Goal: Communication & Community: Answer question/provide support

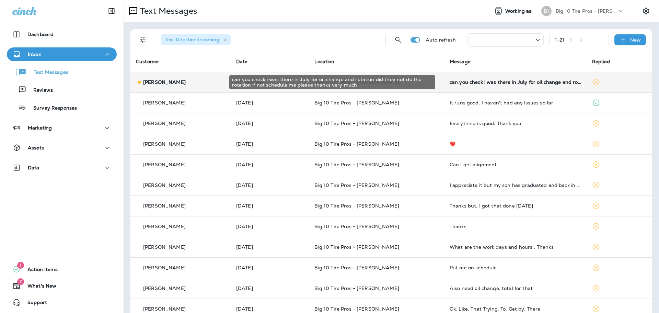
click at [529, 84] on div "can you check i was there in July for oil change and rotation did they not do t…" at bounding box center [515, 81] width 131 height 5
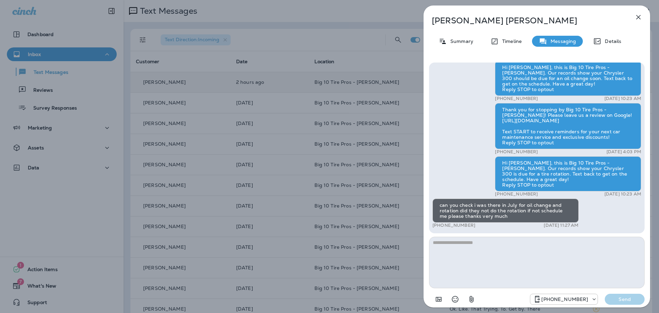
click at [172, 84] on div "[PERSON_NAME] Summary Timeline Messaging Details Hello [PERSON_NAME], this is B…" at bounding box center [329, 156] width 659 height 313
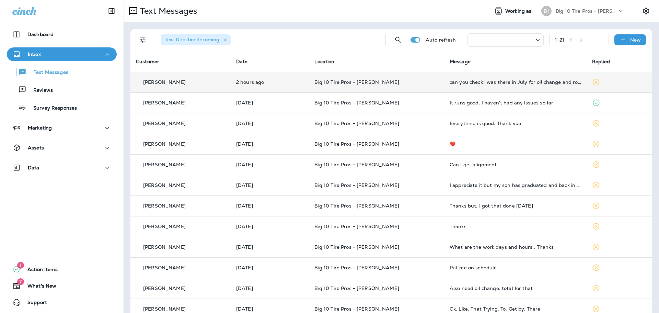
drag, startPoint x: 183, startPoint y: 82, endPoint x: 143, endPoint y: 85, distance: 40.0
copy p "[PERSON_NAME]"
click at [433, 80] on td "Big 10 Tire Pros - [PERSON_NAME]" at bounding box center [376, 82] width 135 height 21
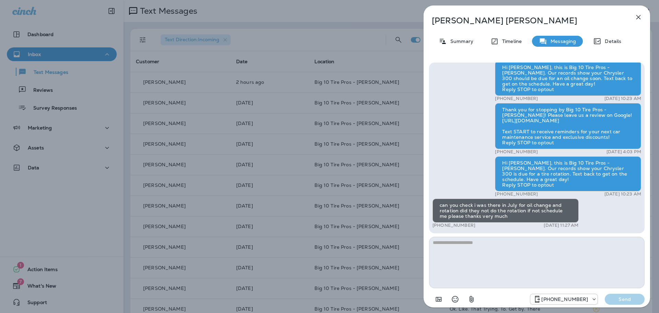
click at [481, 244] on textarea at bounding box center [536, 261] width 215 height 51
click at [524, 243] on textarea "**********" at bounding box center [536, 261] width 215 height 51
click at [561, 241] on textarea "**********" at bounding box center [536, 261] width 215 height 51
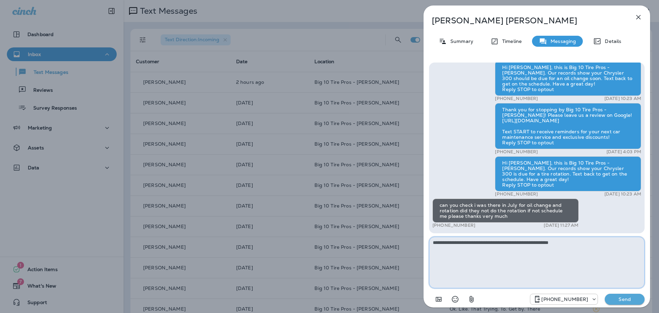
type textarea "**********"
click at [622, 297] on p "Send" at bounding box center [624, 299] width 29 height 6
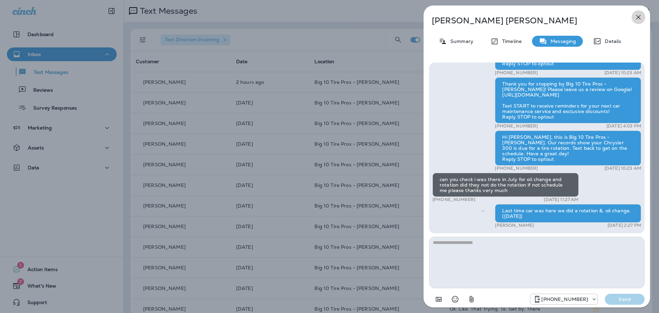
click at [640, 17] on icon "button" at bounding box center [638, 17] width 8 height 8
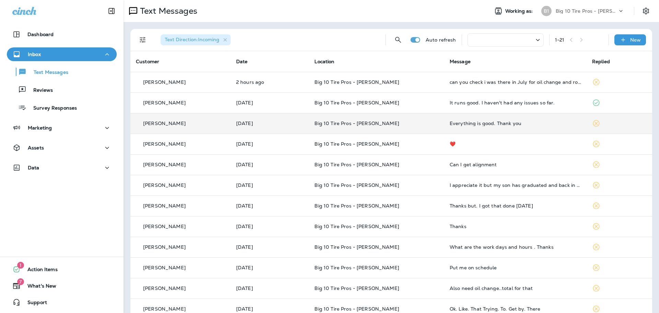
click at [488, 124] on div "Everything is good. Thank you" at bounding box center [515, 122] width 131 height 5
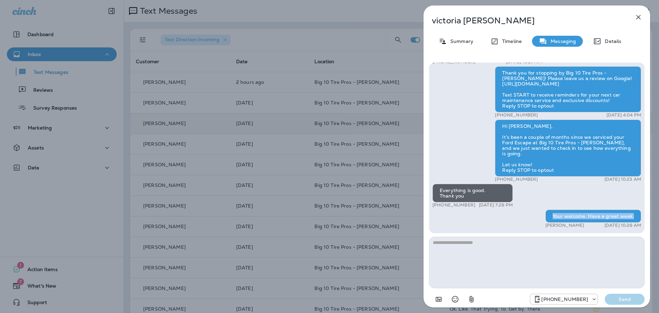
drag, startPoint x: 551, startPoint y: 218, endPoint x: 632, endPoint y: 208, distance: 81.9
copy div "Your welcome. Have a great week."
click at [402, 137] on div "[PERSON_NAME] Summary Timeline Messaging Details Thank you for stopping by Big …" at bounding box center [329, 156] width 659 height 313
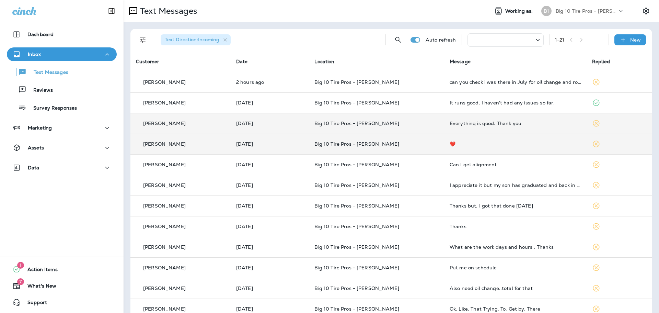
click at [458, 143] on div "❤️" at bounding box center [515, 143] width 131 height 5
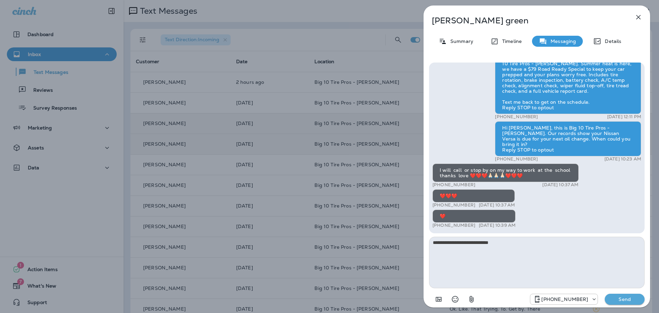
type textarea "**********"
click at [634, 295] on button "Send" at bounding box center [625, 298] width 40 height 11
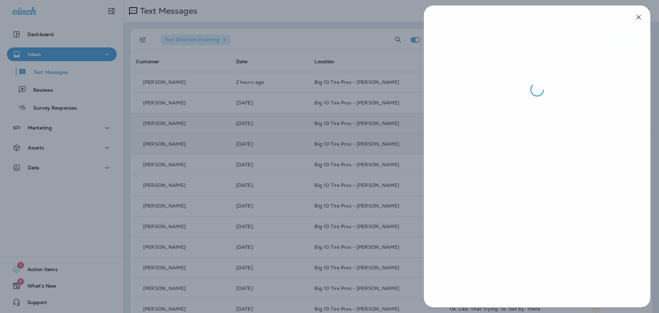
click at [294, 137] on div at bounding box center [329, 156] width 659 height 313
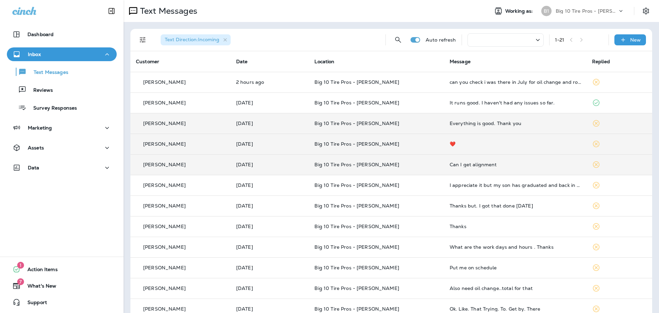
click at [433, 162] on td "Big 10 Tire Pros - [PERSON_NAME]" at bounding box center [376, 164] width 135 height 21
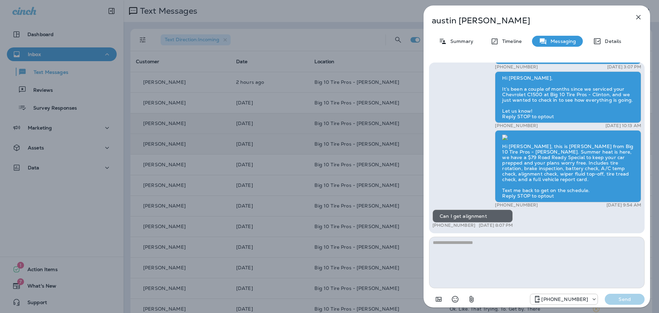
click at [463, 250] on textarea at bounding box center [536, 261] width 215 height 51
click at [477, 245] on textarea "**********" at bounding box center [536, 261] width 215 height 51
type textarea "**********"
click at [634, 300] on p "Send" at bounding box center [624, 299] width 29 height 6
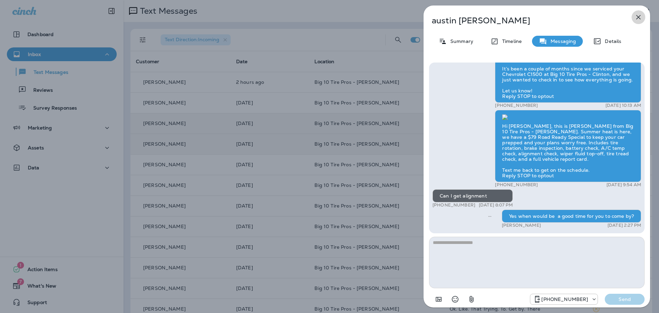
click at [638, 19] on icon "button" at bounding box center [638, 17] width 8 height 8
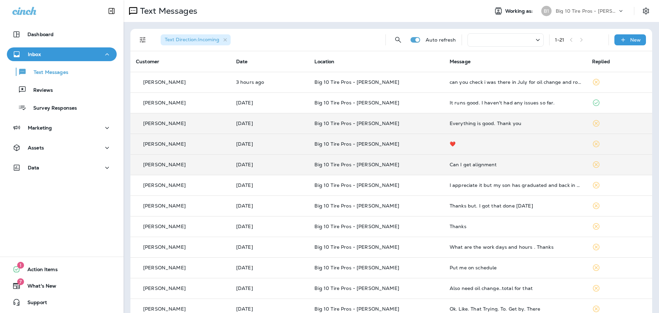
click at [464, 161] on td "Can I get alignment" at bounding box center [515, 164] width 142 height 21
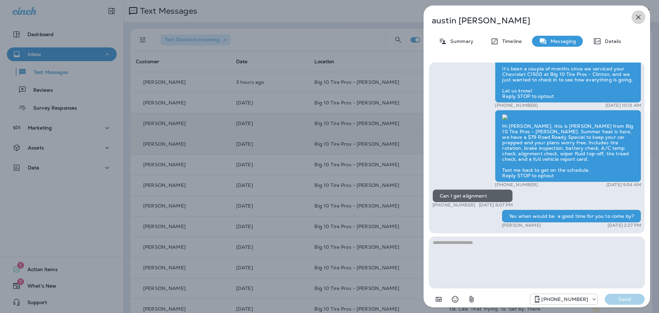
click at [634, 18] on icon "button" at bounding box center [638, 17] width 8 height 8
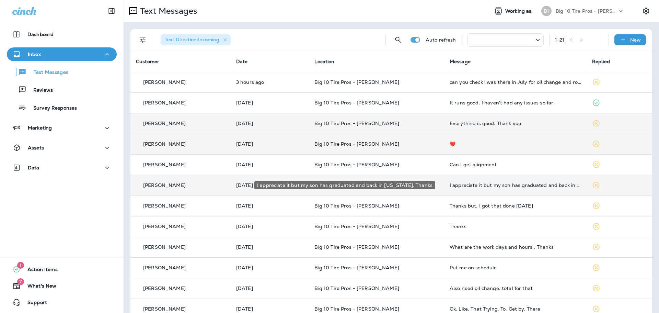
click at [516, 185] on div "I appreciate it but my son has graduated and back in [US_STATE]. Thanks" at bounding box center [515, 184] width 131 height 5
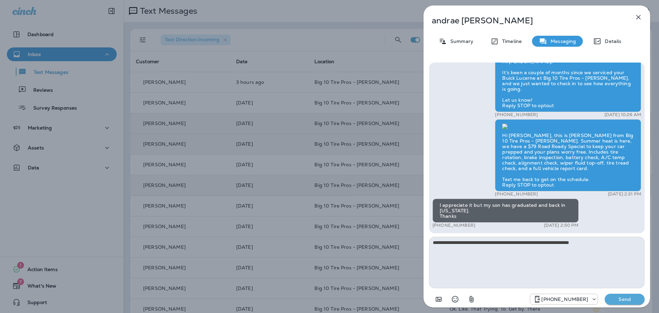
type textarea "**********"
drag, startPoint x: 621, startPoint y: 300, endPoint x: 616, endPoint y: 296, distance: 6.4
click at [621, 300] on p "Send" at bounding box center [624, 299] width 29 height 6
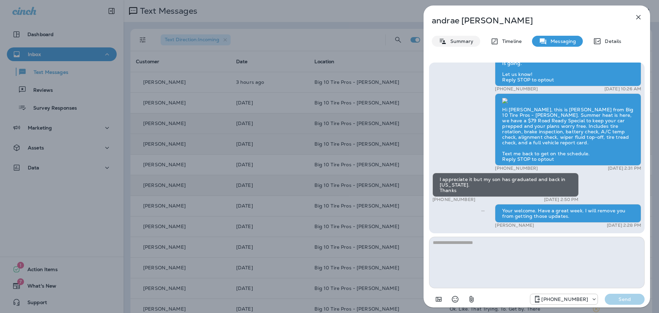
click at [469, 39] on p "Summary" at bounding box center [460, 40] width 26 height 5
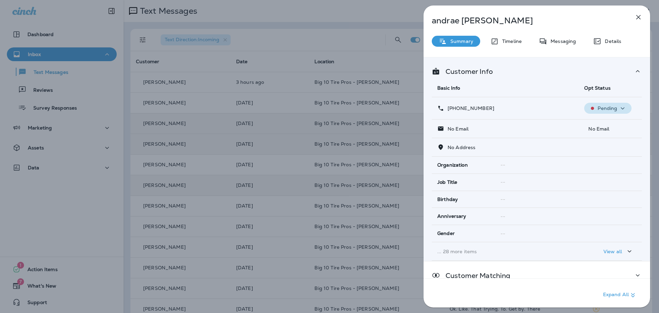
click at [607, 112] on div "Pending" at bounding box center [608, 108] width 42 height 9
click at [606, 119] on button "Opt out" at bounding box center [606, 124] width 49 height 16
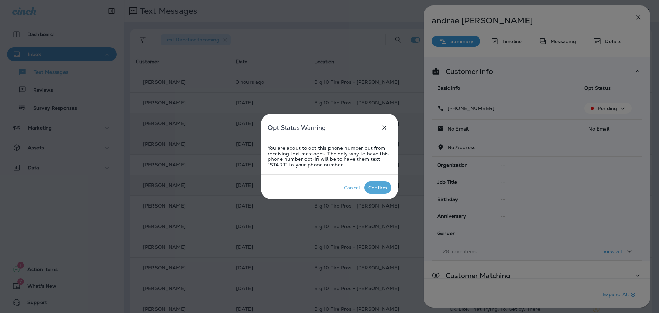
click at [378, 189] on div "Confirm" at bounding box center [377, 187] width 19 height 5
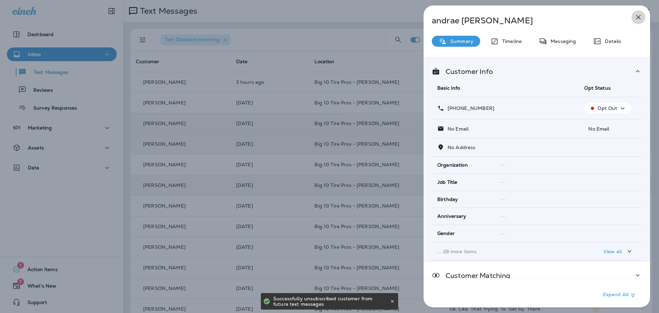
click at [641, 18] on icon "button" at bounding box center [638, 17] width 8 height 8
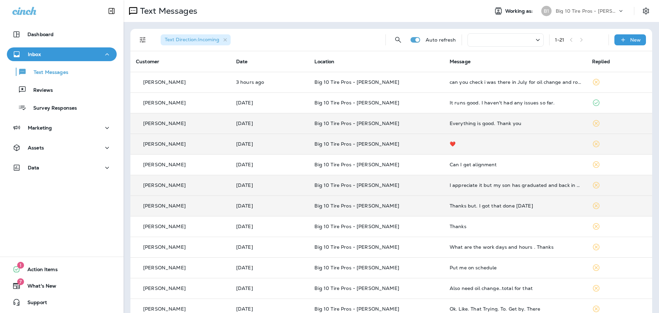
click at [478, 204] on div "Thanks but. I got that done [DATE]" at bounding box center [515, 205] width 131 height 5
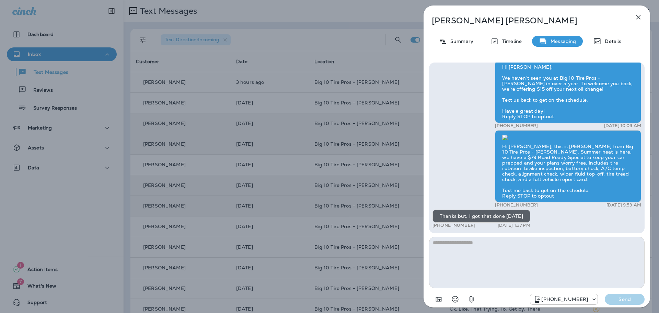
click at [467, 248] on textarea at bounding box center [536, 261] width 215 height 51
type textarea "**"
click at [614, 298] on p "Send" at bounding box center [624, 299] width 29 height 6
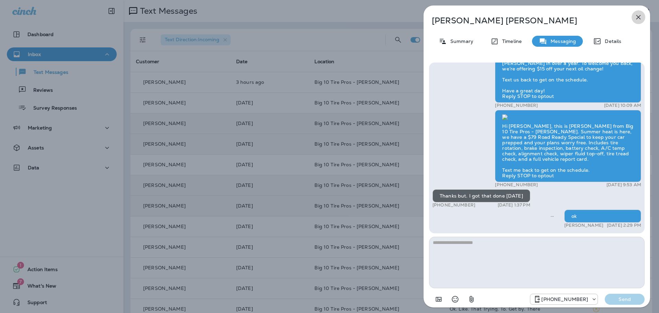
click at [641, 17] on icon "button" at bounding box center [638, 17] width 8 height 8
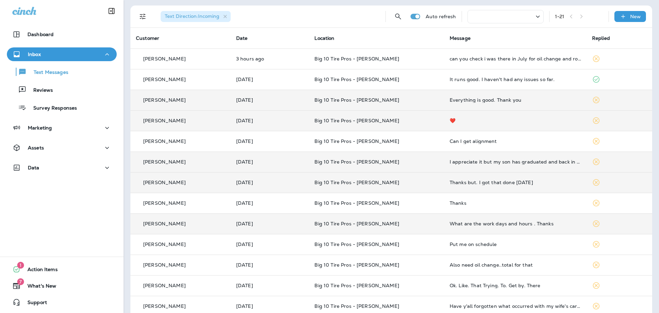
scroll to position [34, 0]
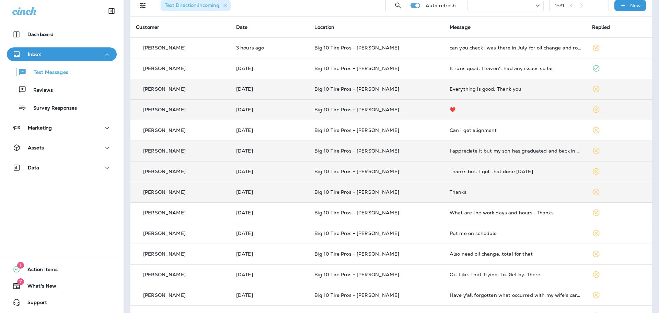
click at [518, 186] on td "Thanks" at bounding box center [515, 192] width 142 height 21
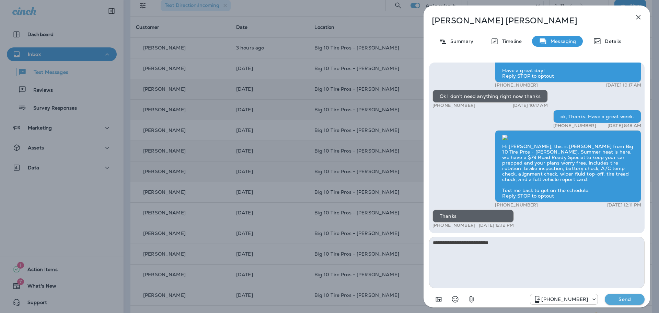
type textarea "**********"
click at [626, 297] on p "Send" at bounding box center [624, 299] width 29 height 6
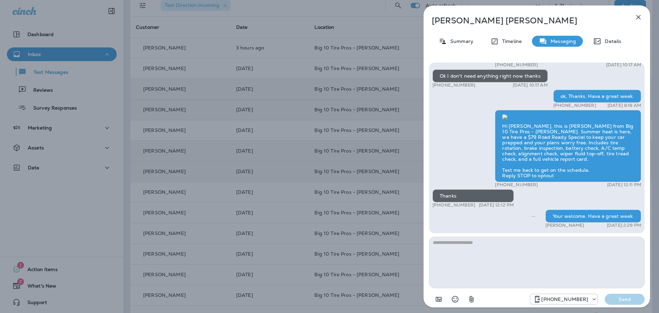
click at [635, 19] on icon "button" at bounding box center [638, 17] width 8 height 8
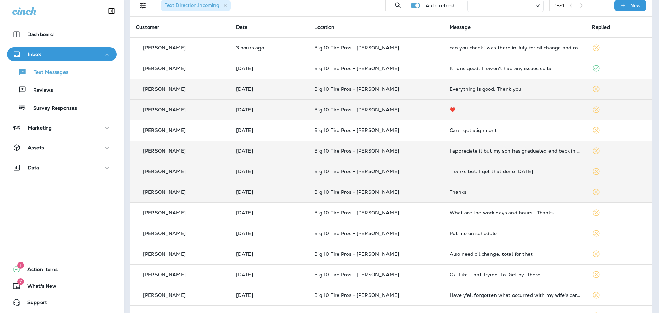
click at [483, 189] on div "Thanks" at bounding box center [515, 191] width 131 height 5
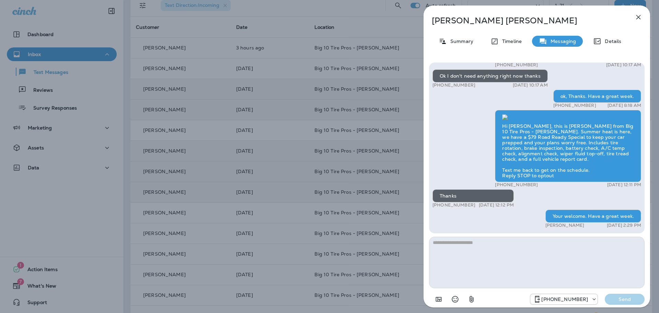
click at [508, 239] on textarea at bounding box center [536, 261] width 215 height 51
drag, startPoint x: 566, startPoint y: 217, endPoint x: 505, endPoint y: 245, distance: 67.4
click at [505, 245] on textarea at bounding box center [536, 261] width 215 height 51
click at [444, 243] on textarea "******" at bounding box center [536, 261] width 215 height 51
type textarea "*******"
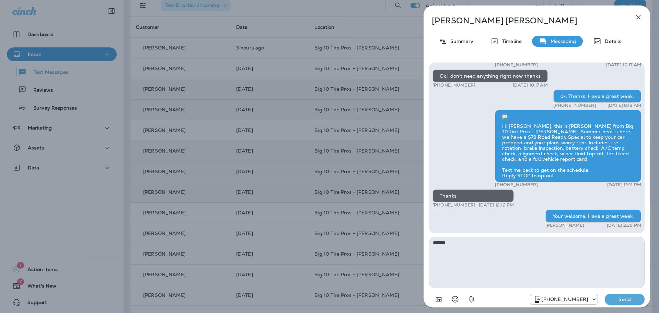
click at [636, 297] on p "Send" at bounding box center [624, 299] width 29 height 6
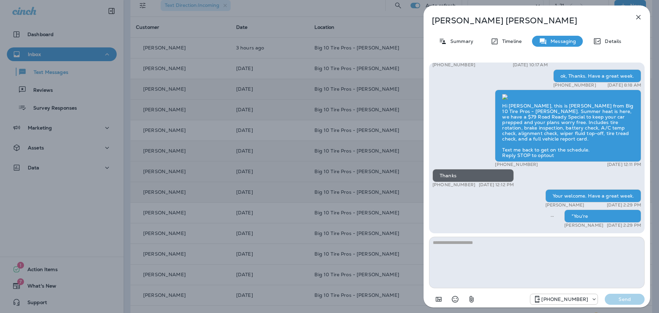
click at [630, 21] on div "[PERSON_NAME] Summary Timeline Messaging Details Hi [PERSON_NAME], We haven’t s…" at bounding box center [536, 158] width 226 height 306
click at [636, 17] on icon "button" at bounding box center [638, 17] width 8 height 8
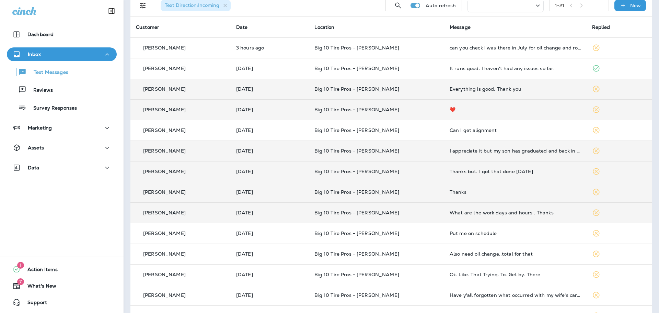
click at [491, 213] on div "What are the work days and hours . Thanks" at bounding box center [515, 212] width 131 height 5
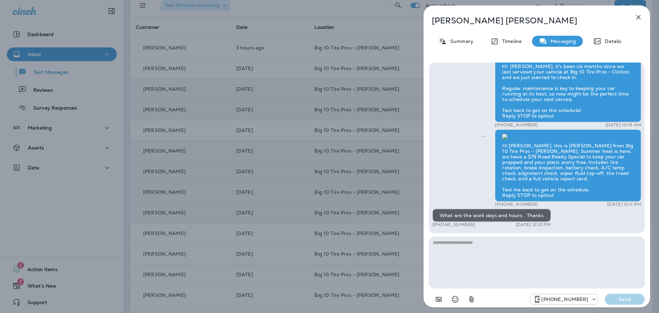
click at [465, 252] on textarea at bounding box center [536, 261] width 215 height 51
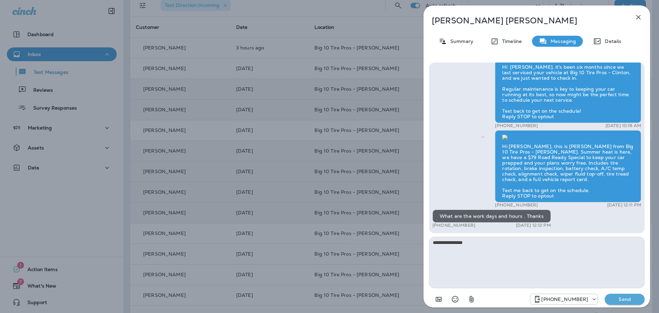
type textarea "**********"
click at [624, 300] on p "Send" at bounding box center [624, 299] width 29 height 6
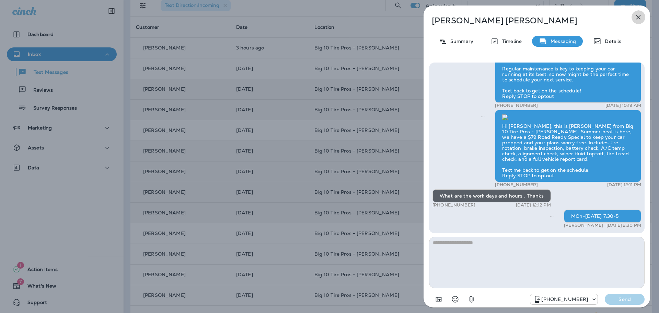
click at [633, 17] on button "button" at bounding box center [638, 17] width 14 height 14
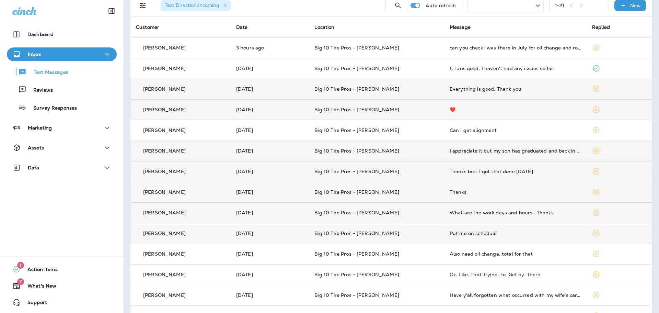
click at [472, 232] on div "Put me on schedule" at bounding box center [515, 232] width 131 height 5
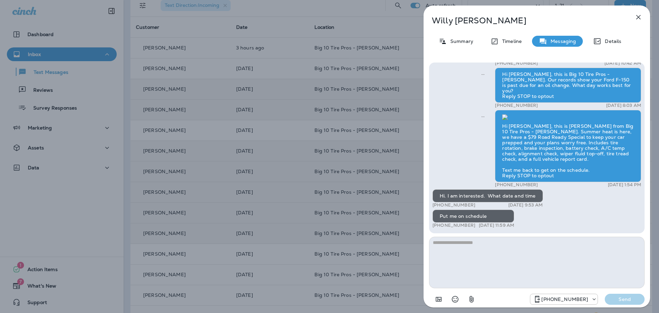
click at [463, 249] on textarea at bounding box center [536, 261] width 215 height 51
type textarea "**********"
click at [638, 296] on p "Send" at bounding box center [624, 299] width 29 height 6
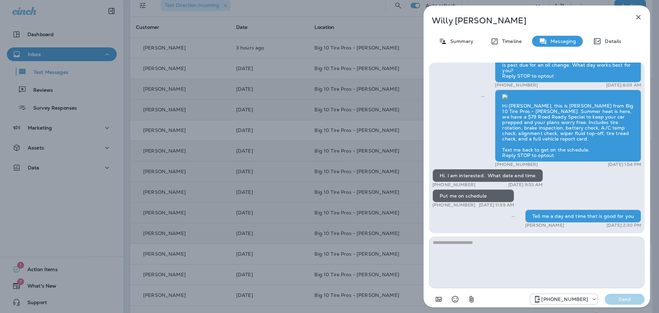
click at [638, 15] on icon "button" at bounding box center [638, 17] width 8 height 8
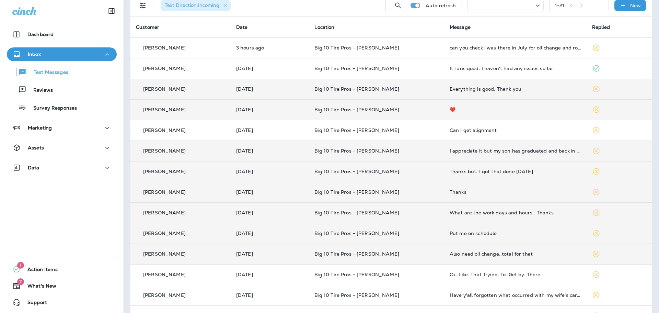
click at [509, 257] on td "Also need oil change..total for that" at bounding box center [515, 253] width 142 height 21
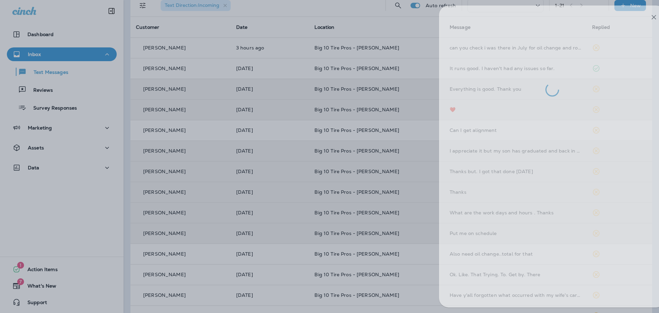
drag, startPoint x: 182, startPoint y: 253, endPoint x: 148, endPoint y: 257, distance: 34.5
click at [148, 257] on div at bounding box center [344, 156] width 659 height 313
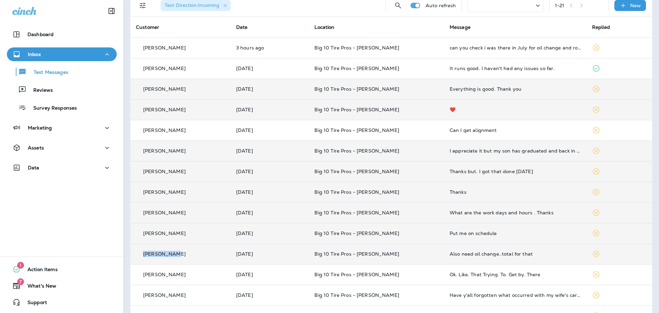
drag, startPoint x: 173, startPoint y: 254, endPoint x: 142, endPoint y: 256, distance: 30.6
click at [142, 256] on div "[PERSON_NAME]" at bounding box center [180, 253] width 89 height 7
click at [115, 266] on div "1 Action Items" at bounding box center [62, 269] width 124 height 14
drag, startPoint x: 173, startPoint y: 252, endPoint x: 142, endPoint y: 252, distance: 31.6
click at [142, 252] on div "[PERSON_NAME]" at bounding box center [180, 253] width 89 height 7
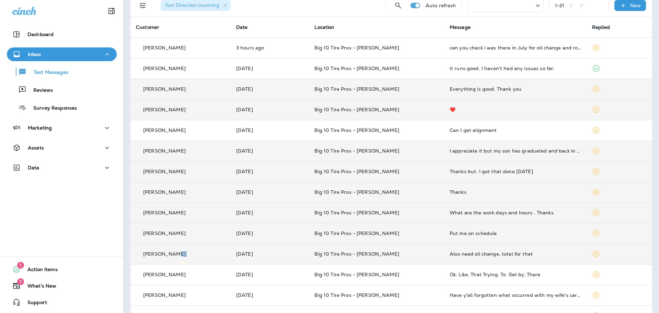
drag, startPoint x: 148, startPoint y: 254, endPoint x: 241, endPoint y: 257, distance: 92.4
click at [241, 257] on tr "[PERSON_NAME] [DATE] Big 10 Tire Pros - [PERSON_NAME] Also need oil change..tot…" at bounding box center [391, 253] width 522 height 21
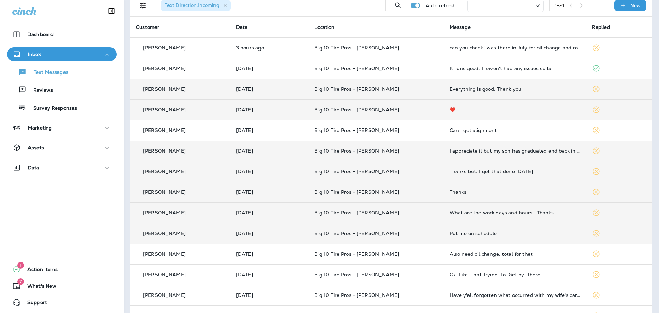
click at [148, 254] on p "[PERSON_NAME]" at bounding box center [164, 253] width 43 height 5
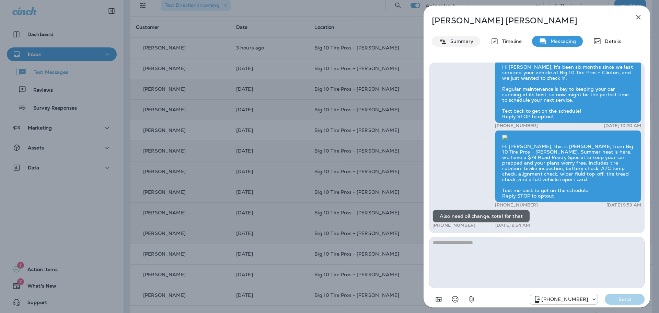
click at [465, 42] on p "Summary" at bounding box center [460, 40] width 26 height 5
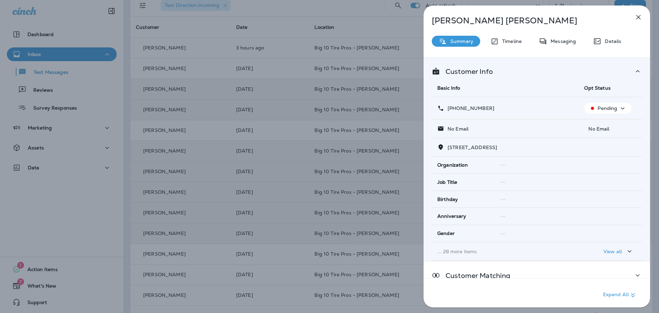
drag, startPoint x: 492, startPoint y: 108, endPoint x: 450, endPoint y: 111, distance: 42.6
click at [450, 111] on div "[PHONE_NUMBER]" at bounding box center [505, 108] width 136 height 7
copy p "[PHONE_NUMBER]"
click at [638, 19] on icon "button" at bounding box center [638, 17] width 8 height 8
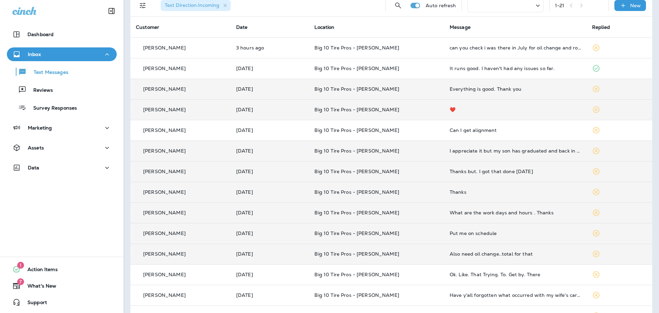
click at [565, 253] on div "Also need oil change..total for that" at bounding box center [515, 253] width 131 height 5
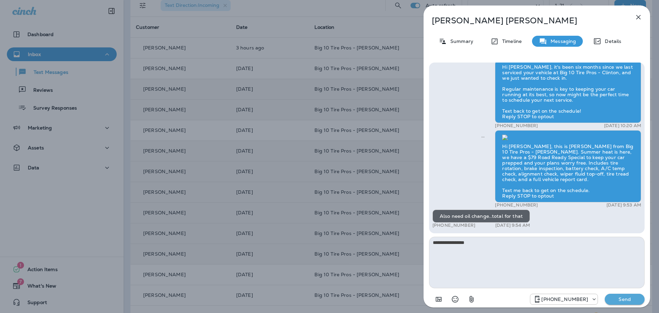
type textarea "**********"
click at [636, 297] on p "Send" at bounding box center [624, 299] width 29 height 6
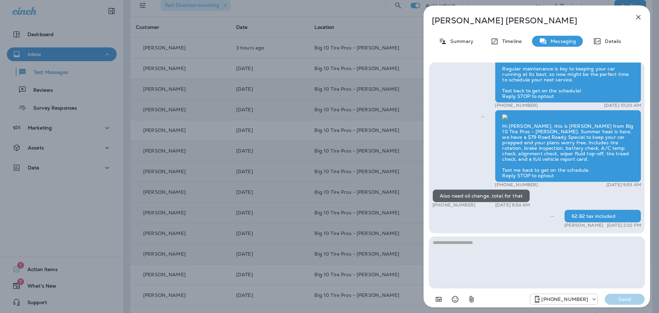
click at [637, 17] on icon "button" at bounding box center [638, 17] width 8 height 8
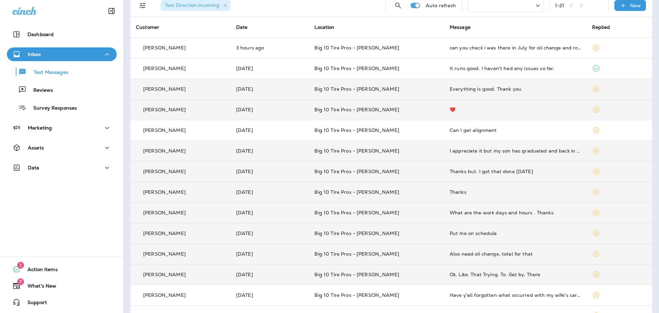
scroll to position [69, 0]
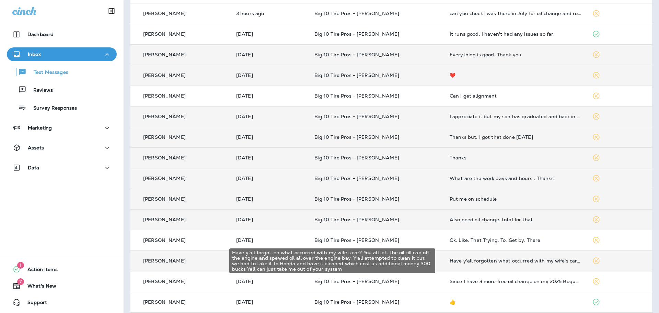
click at [505, 261] on div "Have y'all forgotten what occurred with my wife's car? You all left the oil fil…" at bounding box center [515, 260] width 131 height 5
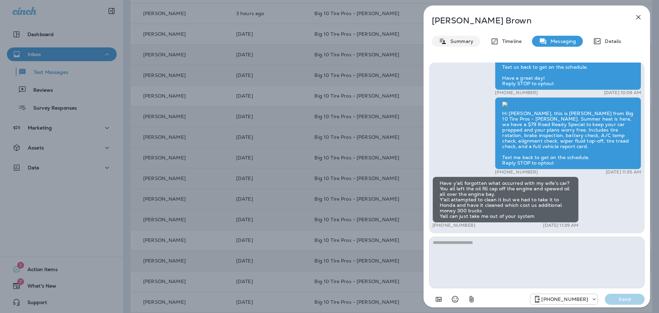
click at [460, 44] on p "Summary" at bounding box center [460, 40] width 26 height 5
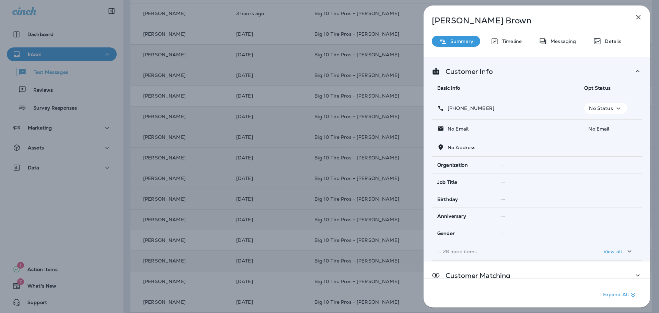
click at [599, 87] on span "Opt Status" at bounding box center [597, 88] width 26 height 6
click at [607, 108] on p "No Status" at bounding box center [601, 107] width 24 height 5
click at [595, 128] on button "Opt out" at bounding box center [603, 124] width 49 height 16
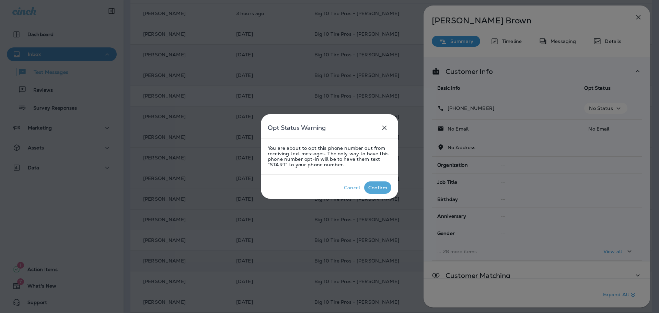
click at [370, 185] on div "Confirm" at bounding box center [377, 187] width 19 height 5
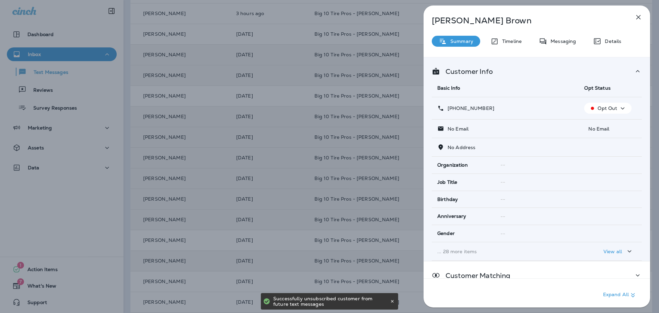
click at [638, 14] on icon "button" at bounding box center [638, 17] width 8 height 8
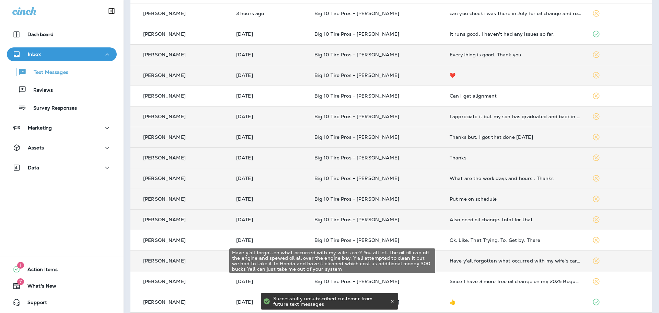
click at [527, 259] on div "Have y'all forgotten what occurred with my wife's car? You all left the oil fil…" at bounding box center [515, 260] width 131 height 5
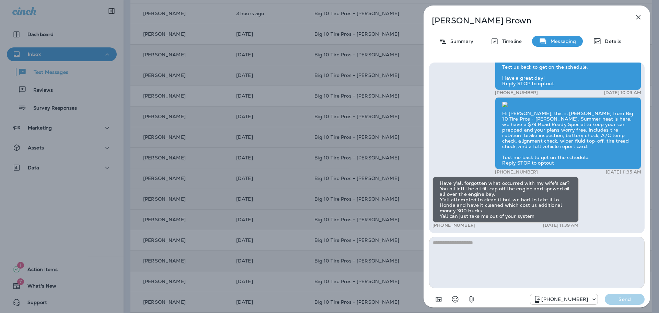
click at [642, 14] on button "button" at bounding box center [638, 17] width 14 height 14
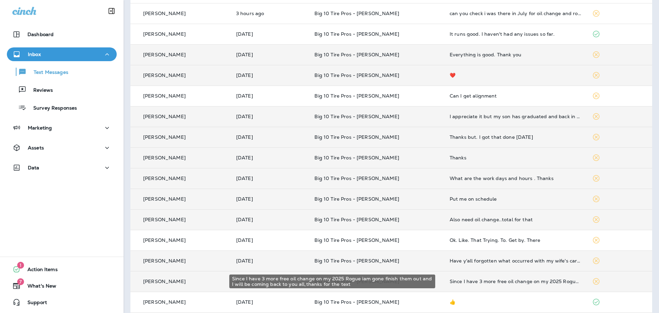
click at [480, 282] on div "Since I have 3 more free oil change on my 2025 Rogue iam gone finish them out a…" at bounding box center [515, 280] width 131 height 5
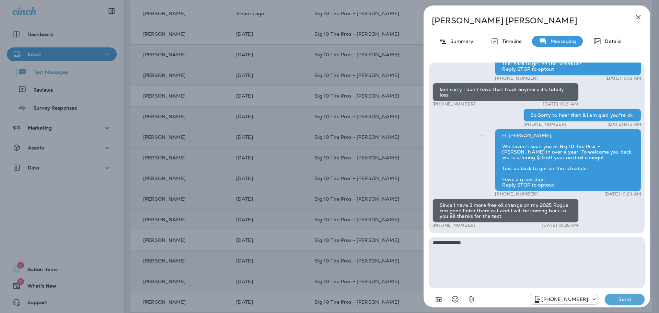
drag, startPoint x: 474, startPoint y: 240, endPoint x: 137, endPoint y: 298, distance: 342.5
click at [207, 285] on div "[PERSON_NAME] Summary Timeline Messaging Details Hi [PERSON_NAME], It’s been a …" at bounding box center [329, 156] width 659 height 313
type textarea "**********"
click at [620, 299] on p "Send" at bounding box center [624, 299] width 29 height 6
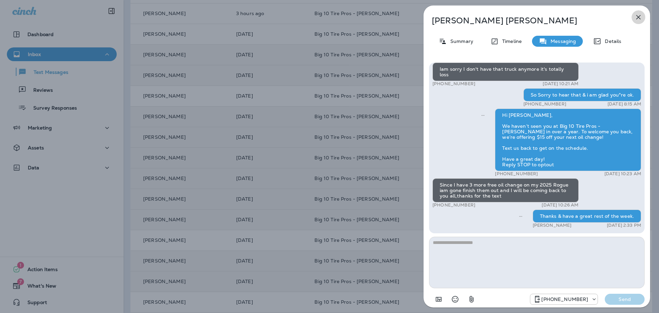
click at [640, 20] on icon "button" at bounding box center [638, 17] width 8 height 8
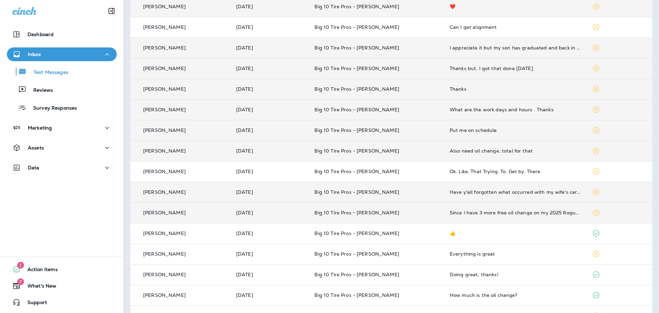
scroll to position [172, 0]
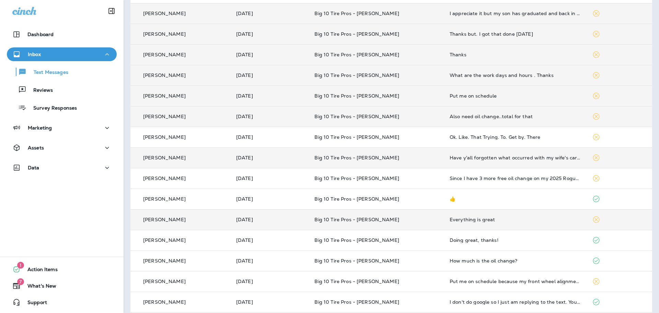
click at [484, 223] on td "Everything is great" at bounding box center [515, 219] width 142 height 21
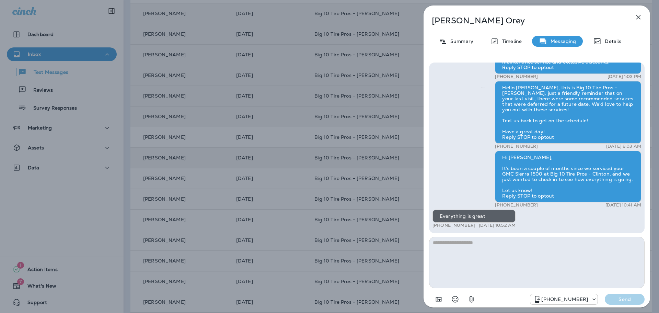
click at [482, 244] on textarea at bounding box center [536, 261] width 215 height 51
type textarea "**********"
click at [633, 301] on p "Send" at bounding box center [624, 299] width 29 height 6
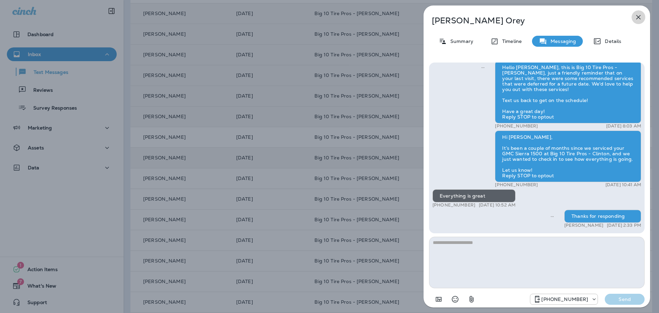
click at [639, 19] on icon "button" at bounding box center [638, 17] width 8 height 8
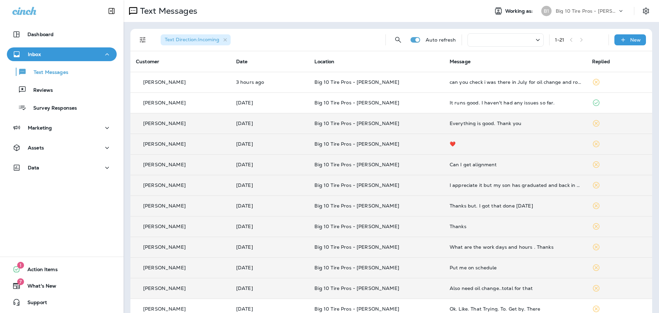
click at [452, 174] on td "Can I get alignment" at bounding box center [515, 164] width 142 height 21
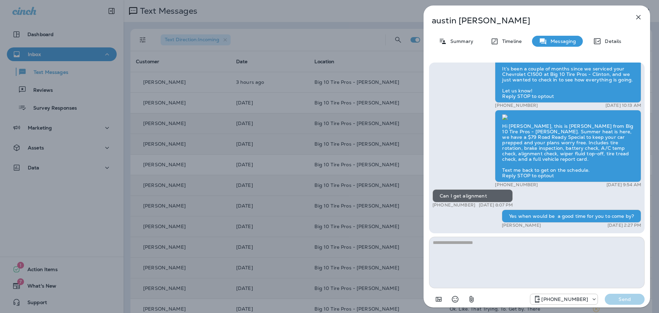
click at [634, 20] on button "button" at bounding box center [638, 17] width 14 height 14
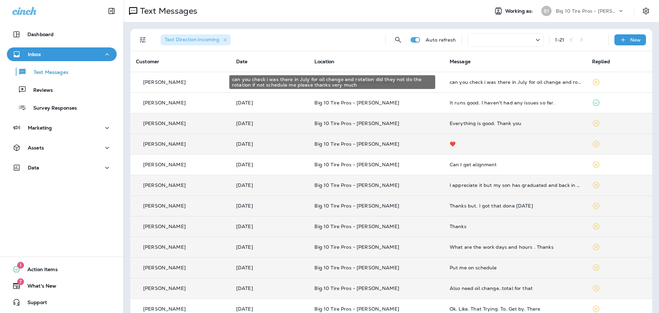
click at [553, 81] on div "can you check i was there in July for oil change and rotation did they not do t…" at bounding box center [515, 81] width 131 height 5
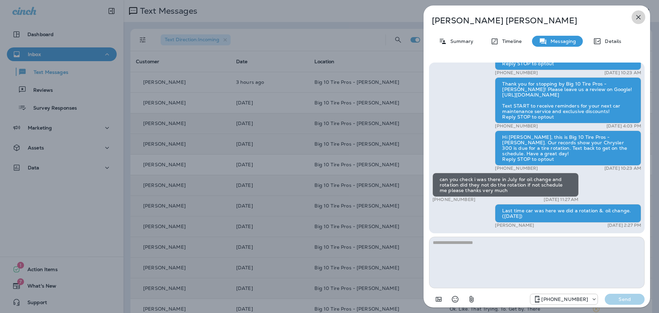
click at [640, 17] on icon "button" at bounding box center [638, 17] width 8 height 8
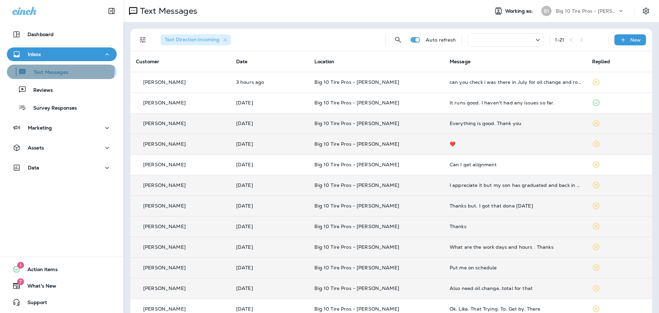
click at [51, 66] on button "Text Messages" at bounding box center [62, 72] width 110 height 14
click at [65, 70] on p "Text Messages" at bounding box center [48, 72] width 42 height 7
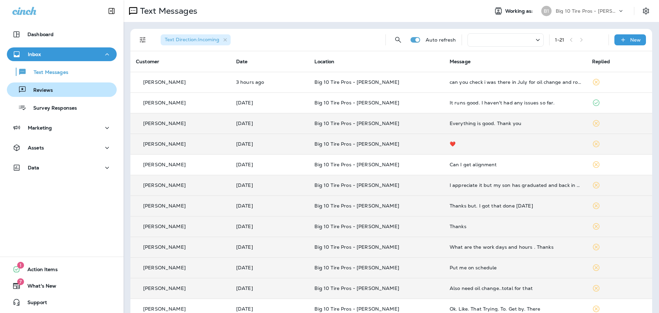
click at [55, 90] on div "Reviews" at bounding box center [62, 89] width 104 height 10
